Goal: Task Accomplishment & Management: Use online tool/utility

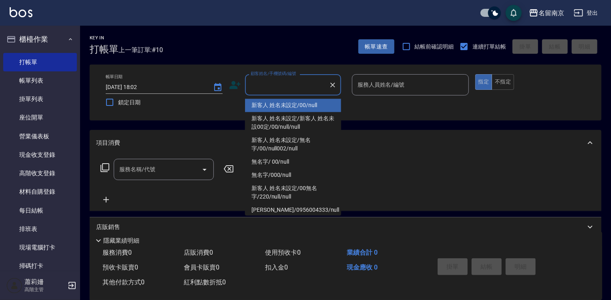
click at [274, 85] on input "顧客姓名/手機號碼/編號" at bounding box center [287, 85] width 77 height 14
type input "新客人 姓名未設定/00/null"
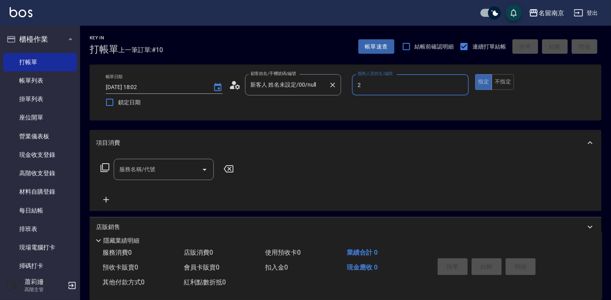
type input "[PERSON_NAME]-2"
type button "true"
click at [167, 167] on input "服務名稱/代號" at bounding box center [157, 169] width 81 height 14
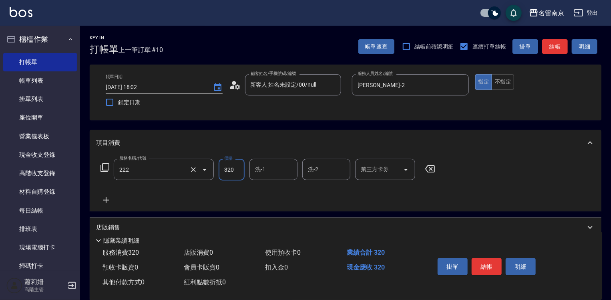
type input "洗髮卡使用320(222)"
type input "3"
type input "[PERSON_NAME]-2"
click at [232, 175] on input "320" at bounding box center [232, 170] width 26 height 22
type input "350"
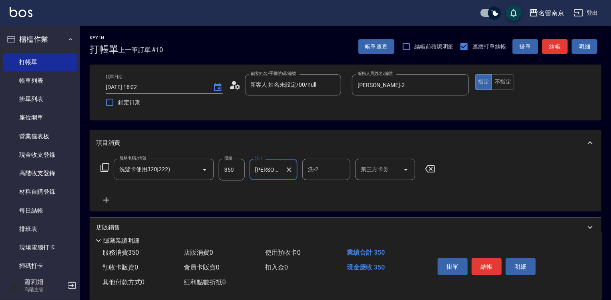
click at [391, 172] on input "第三方卡券" at bounding box center [379, 169] width 41 height 14
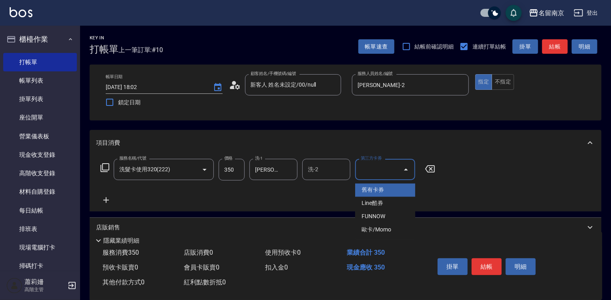
click at [390, 183] on span "舊有卡券" at bounding box center [385, 189] width 60 height 13
type input "舊有卡券"
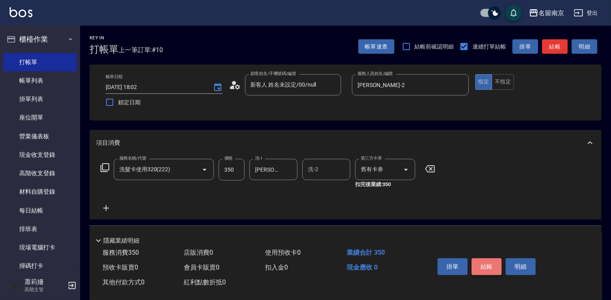
click at [486, 270] on button "結帳" at bounding box center [487, 266] width 30 height 17
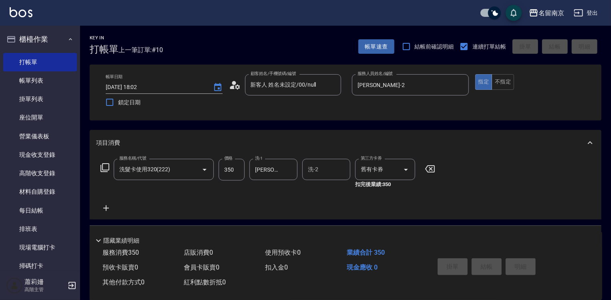
type input "[DATE] 19:02"
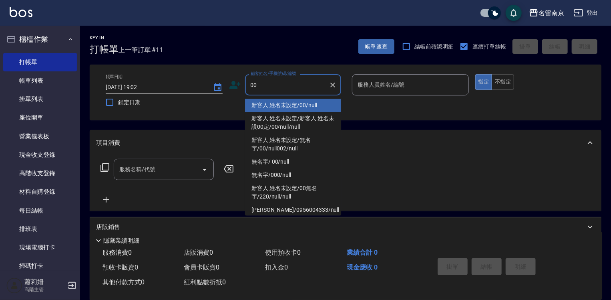
type input "新客人 姓名未設定/00/null"
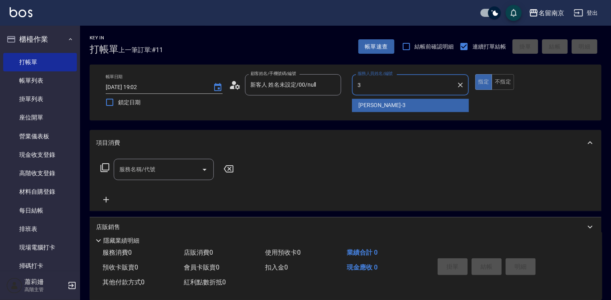
type input "[PERSON_NAME]-3"
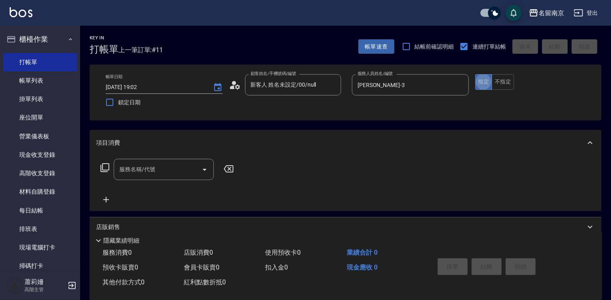
click at [167, 159] on div "服務名稱/代號" at bounding box center [164, 169] width 100 height 21
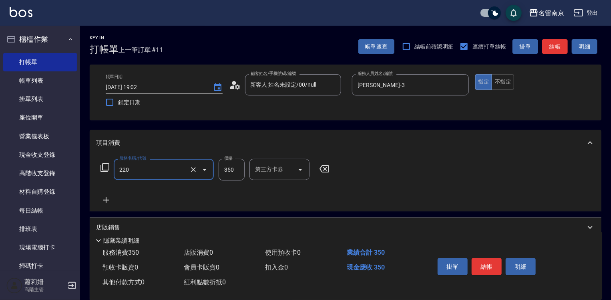
type input "洗髮(220)"
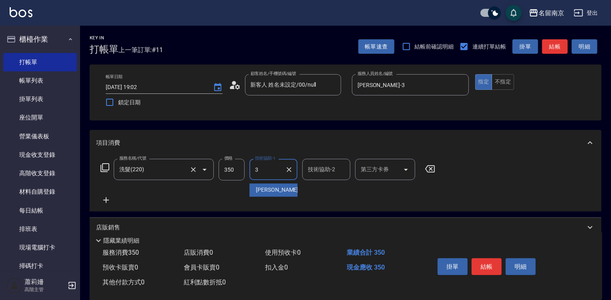
type input "[PERSON_NAME]-3"
click at [238, 167] on input "350" at bounding box center [232, 170] width 26 height 22
type input "300"
click at [107, 196] on icon at bounding box center [106, 200] width 20 height 10
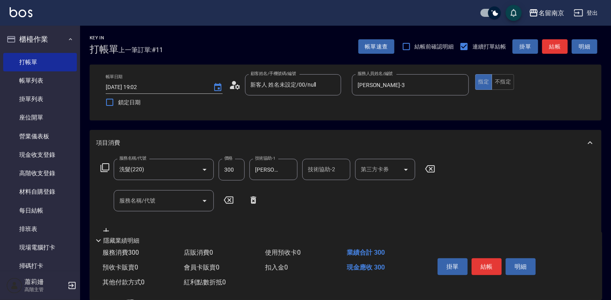
click at [107, 170] on icon at bounding box center [105, 167] width 9 height 9
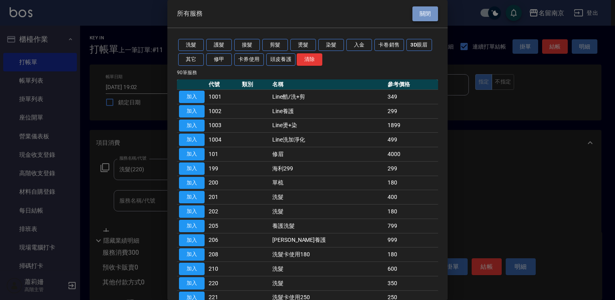
click at [417, 13] on button "關閉" at bounding box center [426, 13] width 26 height 15
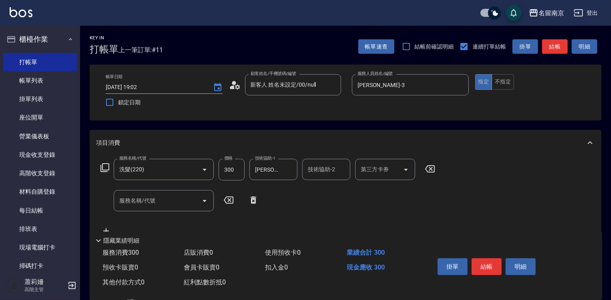
click at [167, 201] on input "服務名稱/代號" at bounding box center [157, 200] width 81 height 14
type input "剪髮卡(304)"
type input "450"
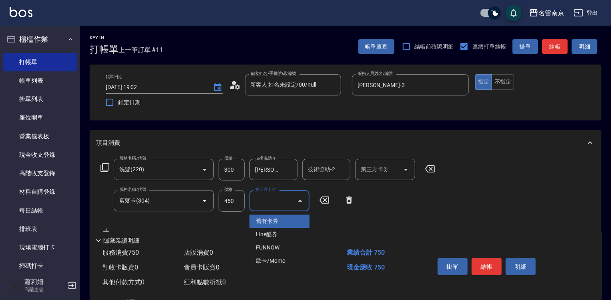
click at [269, 203] on input "第三方卡券" at bounding box center [273, 200] width 41 height 14
click at [278, 220] on span "舊有卡券" at bounding box center [280, 220] width 60 height 13
type input "舊有卡券"
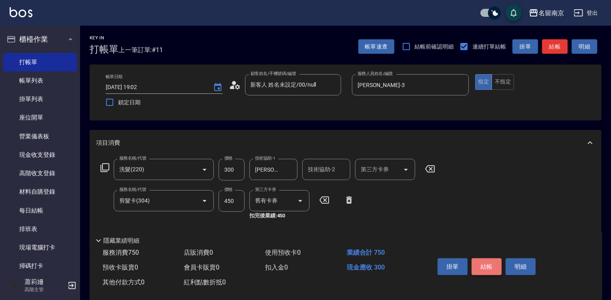
click at [491, 260] on button "結帳" at bounding box center [487, 266] width 30 height 17
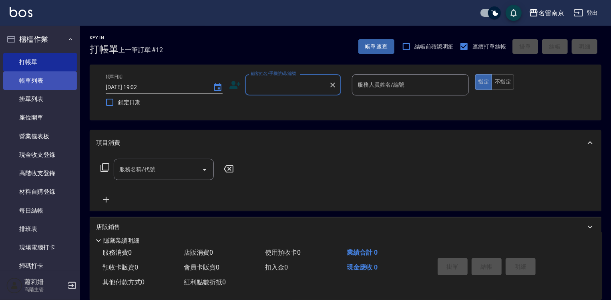
click at [26, 77] on link "帳單列表" at bounding box center [40, 80] width 74 height 18
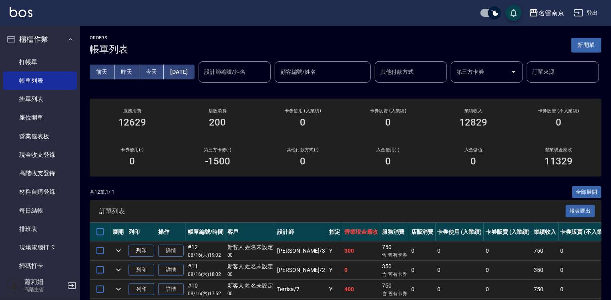
scroll to position [80, 0]
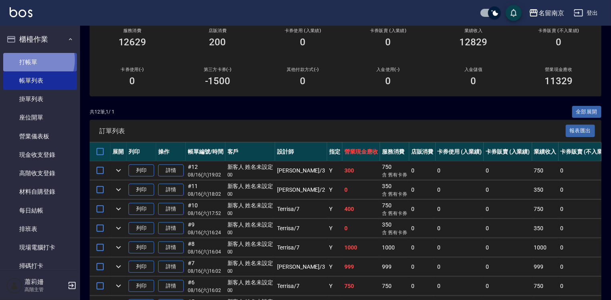
click at [33, 60] on link "打帳單" at bounding box center [40, 62] width 74 height 18
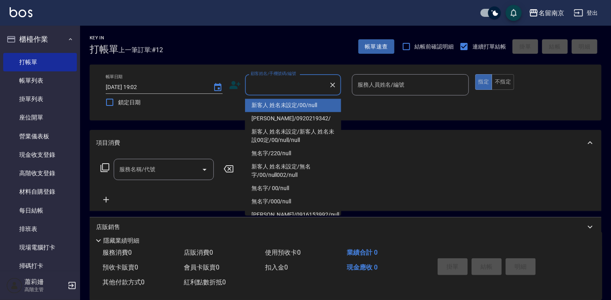
click at [260, 85] on input "顧客姓名/手機號碼/編號" at bounding box center [287, 85] width 77 height 14
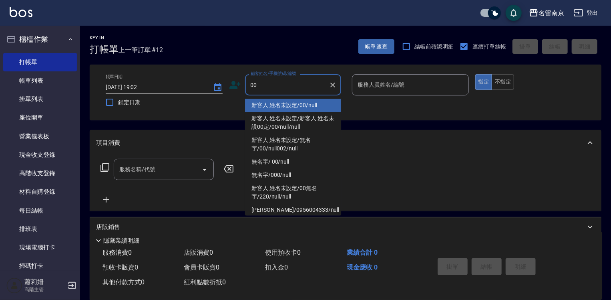
type input "新客人 姓名未設定/00/null"
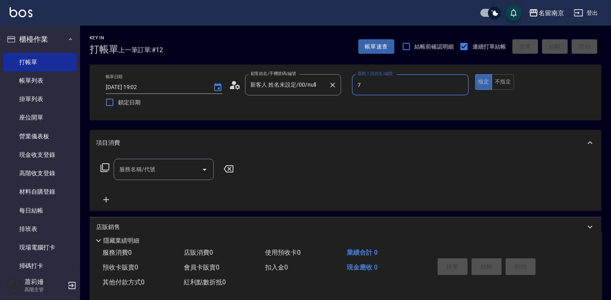
type input "Terrisa-7"
type button "true"
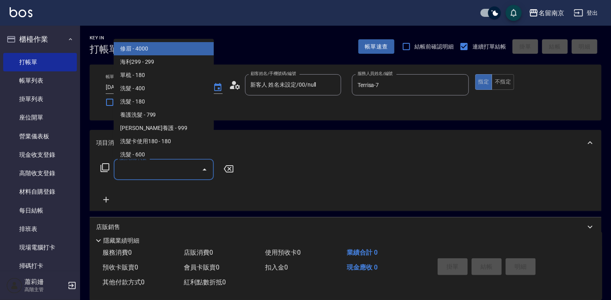
click at [147, 176] on input "服務名稱/代號" at bounding box center [157, 169] width 81 height 14
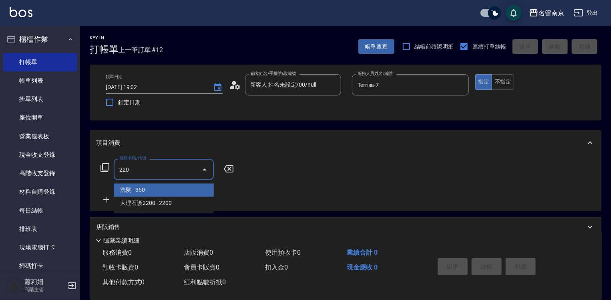
type input "洗髮(220)"
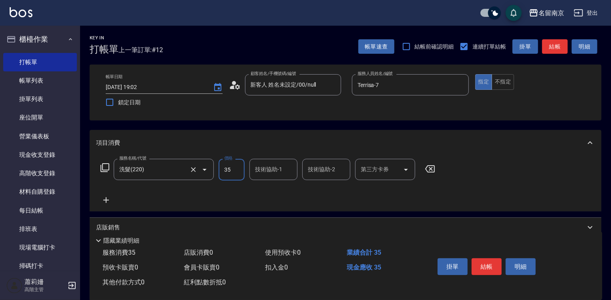
type input "350"
type input "Terrisa-7"
click at [107, 200] on icon at bounding box center [106, 200] width 6 height 6
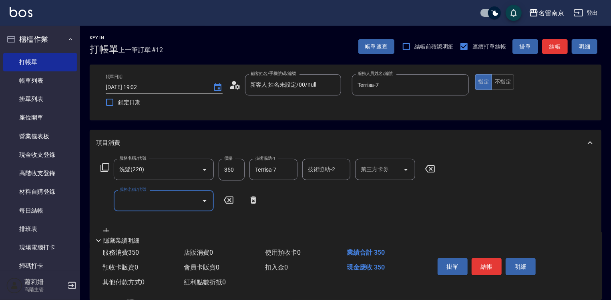
click at [104, 168] on icon at bounding box center [105, 168] width 10 height 10
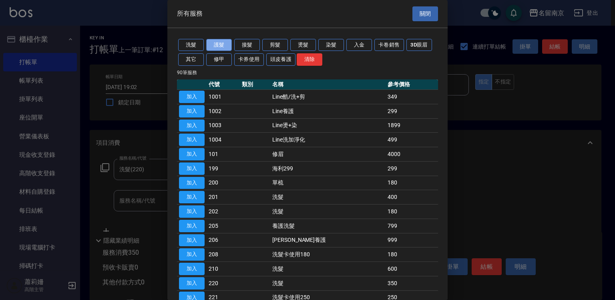
click at [219, 46] on button "護髮" at bounding box center [219, 45] width 26 height 12
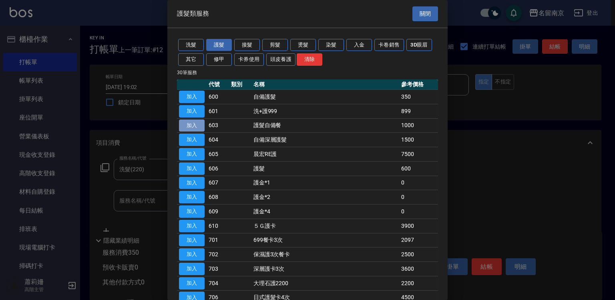
click at [202, 125] on button "加入" at bounding box center [192, 125] width 26 height 12
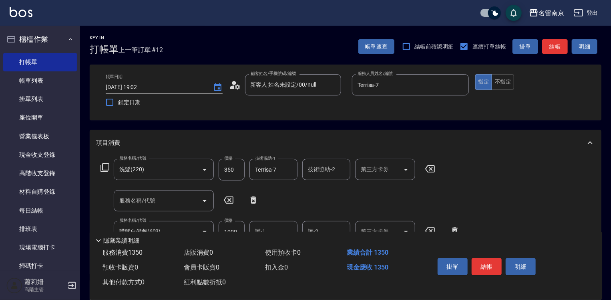
scroll to position [40, 0]
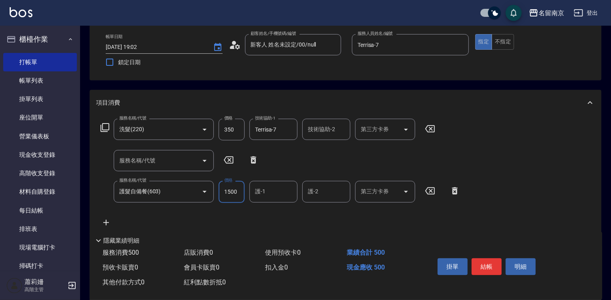
type input "1500"
type input "Terrisa-7"
click at [495, 267] on button "結帳" at bounding box center [487, 266] width 30 height 17
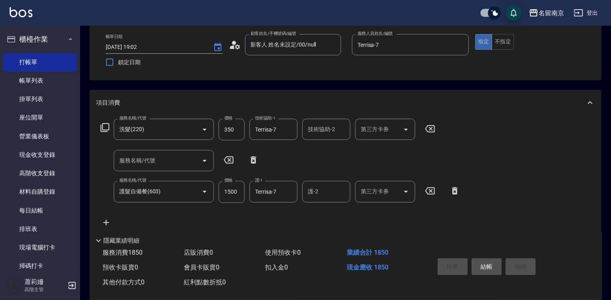
type input "[DATE] 19:03"
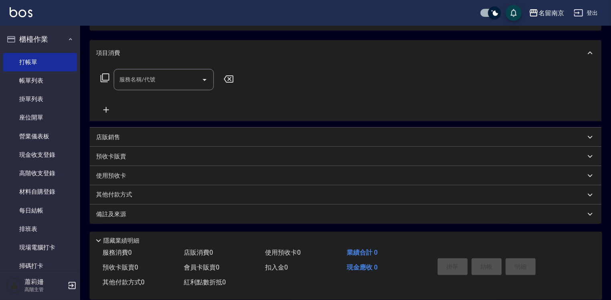
scroll to position [160, 0]
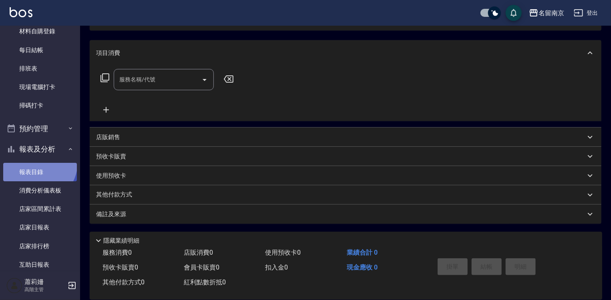
click at [37, 163] on link "報表目錄" at bounding box center [40, 172] width 74 height 18
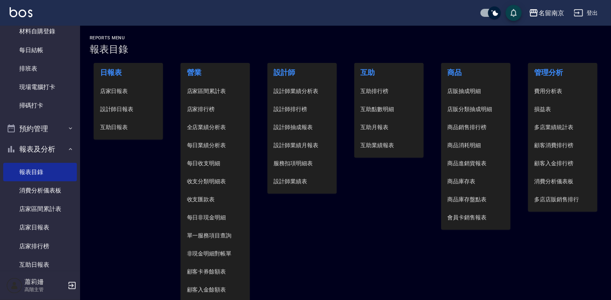
click at [116, 107] on span "設計師日報表" at bounding box center [128, 109] width 57 height 8
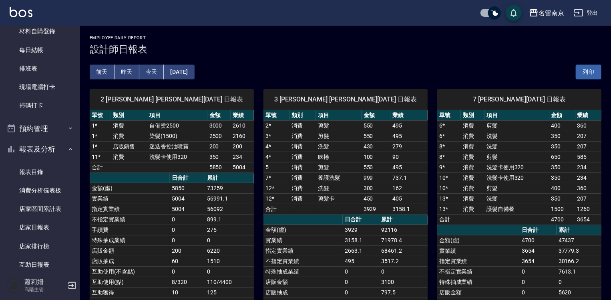
scroll to position [40, 0]
